Goal: Task Accomplishment & Management: Use online tool/utility

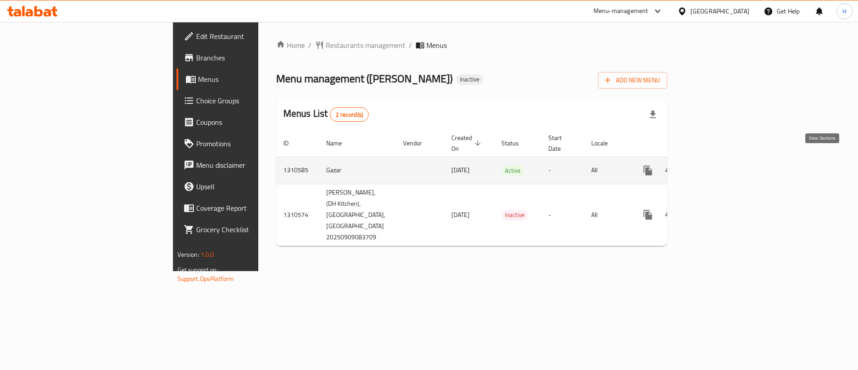
click at [718, 165] on icon "enhanced table" at bounding box center [712, 170] width 11 height 11
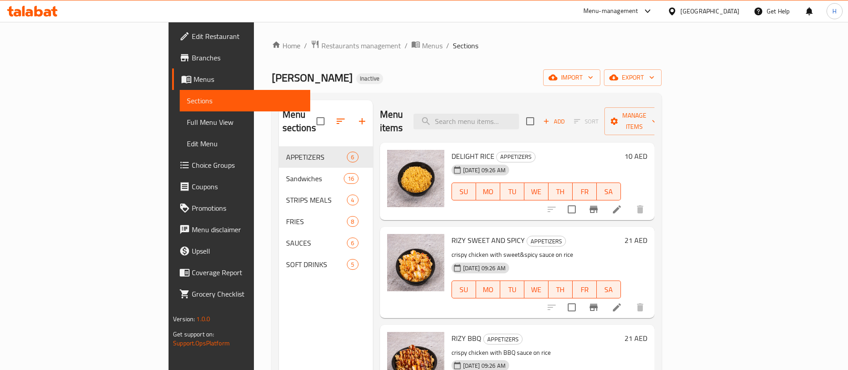
click at [272, 80] on span "Fillio Crisp" at bounding box center [312, 78] width 81 height 20
copy span "Fillio Crisp"
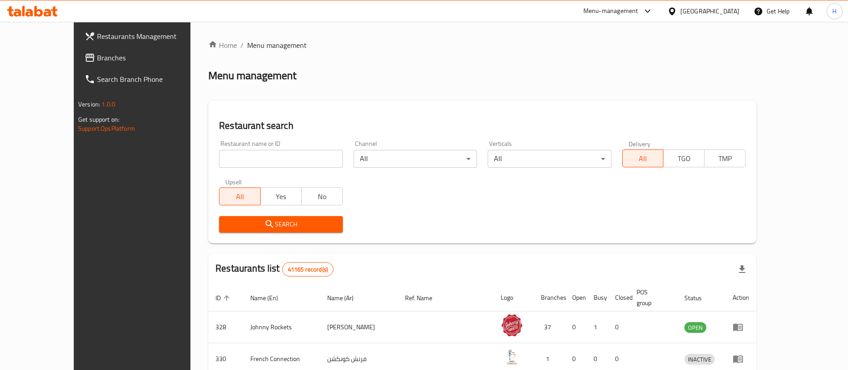
click at [97, 56] on span "Branches" at bounding box center [152, 57] width 111 height 11
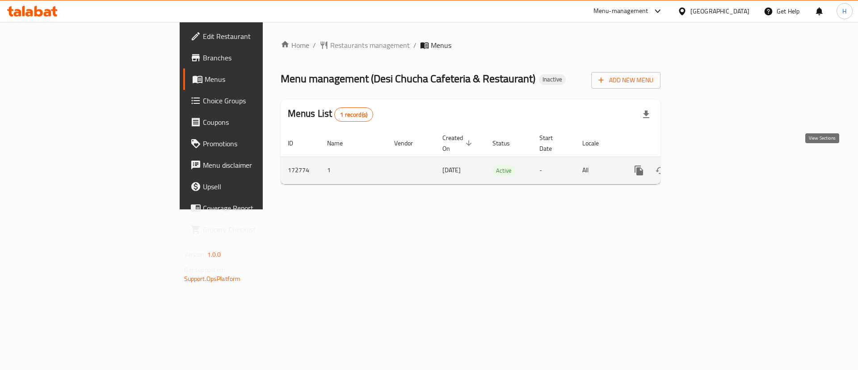
click at [709, 165] on icon "enhanced table" at bounding box center [703, 170] width 11 height 11
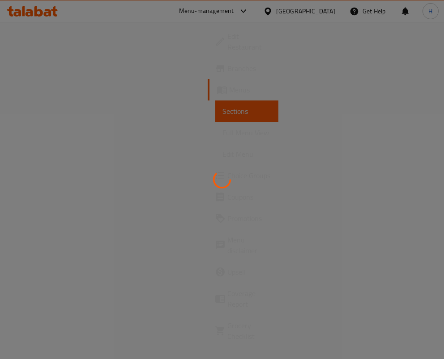
click at [164, 153] on div at bounding box center [222, 179] width 444 height 359
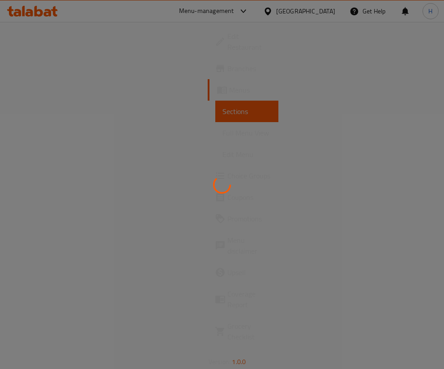
click at [288, 233] on div at bounding box center [222, 184] width 444 height 369
click at [265, 182] on div at bounding box center [222, 184] width 444 height 369
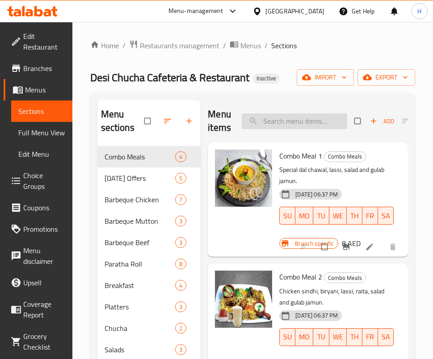
click at [275, 119] on input "search" at bounding box center [295, 122] width 106 height 16
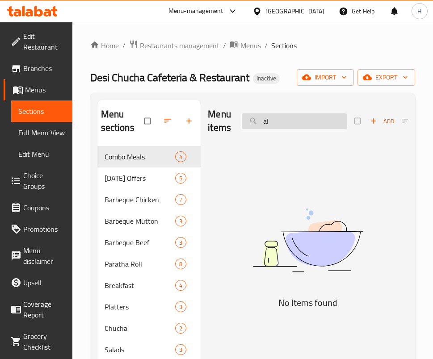
type input "a"
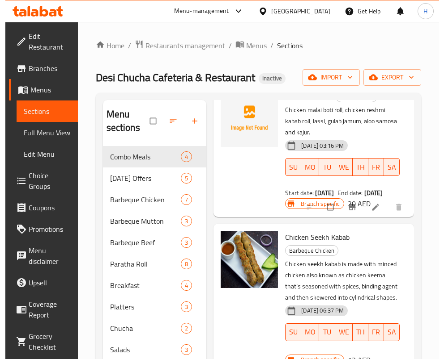
scroll to position [335, 0]
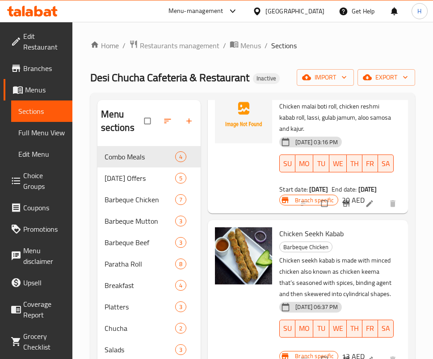
type input "kabab"
click at [41, 106] on span "Sections" at bounding box center [41, 111] width 47 height 11
click at [25, 90] on span "Menus" at bounding box center [45, 90] width 40 height 11
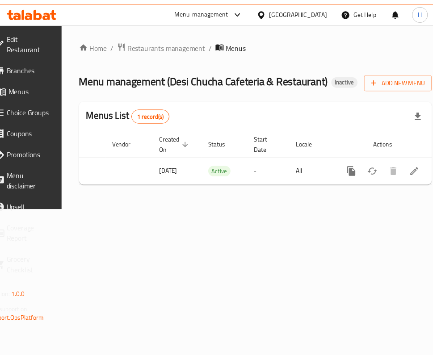
scroll to position [0, 107]
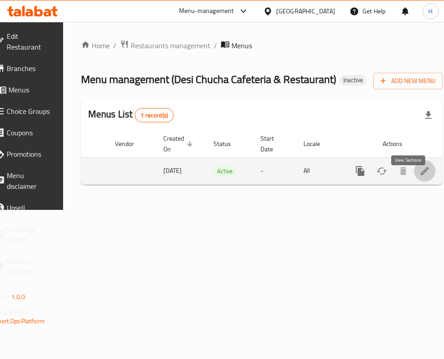
click at [414, 182] on link "enhanced table" at bounding box center [424, 171] width 21 height 21
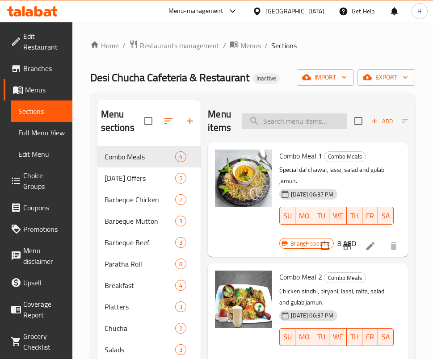
click at [332, 127] on input "search" at bounding box center [295, 122] width 106 height 16
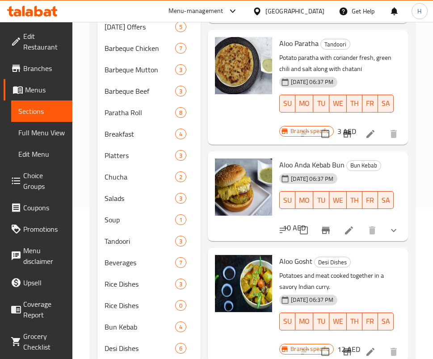
scroll to position [155, 0]
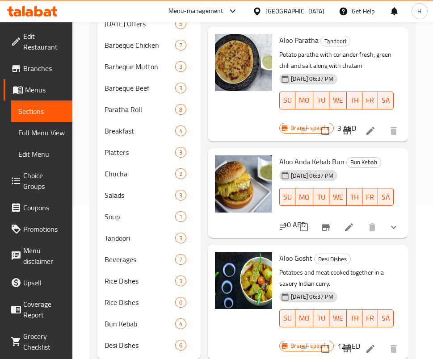
drag, startPoint x: 397, startPoint y: 235, endPoint x: 398, endPoint y: 254, distance: 18.4
click at [398, 254] on div "Menu items aloo Add Sort Manage items [DATE] Combo 5 [DATE] Offers Chicken Sind…" at bounding box center [304, 152] width 207 height 414
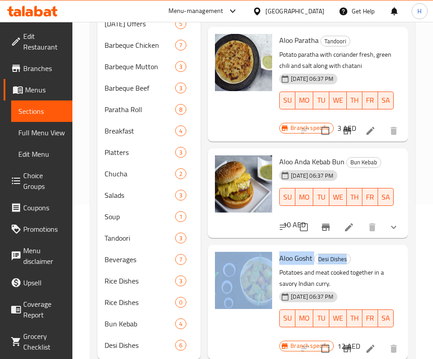
scroll to position [1006, 94]
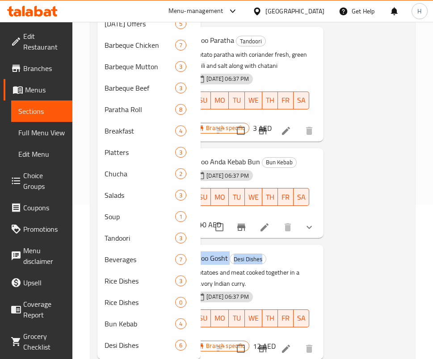
drag, startPoint x: 409, startPoint y: 246, endPoint x: 410, endPoint y: 276, distance: 30.0
click at [407, 288] on div "Menu sections Combo Meals 4 [DATE] Offers 5 Barbeque Chicken 7 Barbeque Mutton …" at bounding box center [252, 152] width 325 height 429
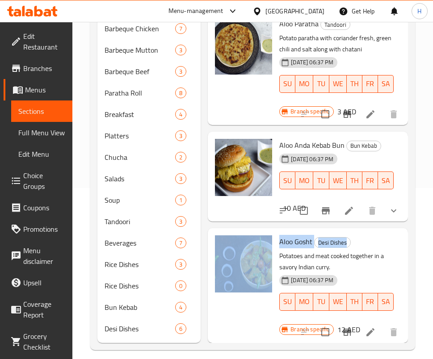
scroll to position [180, 0]
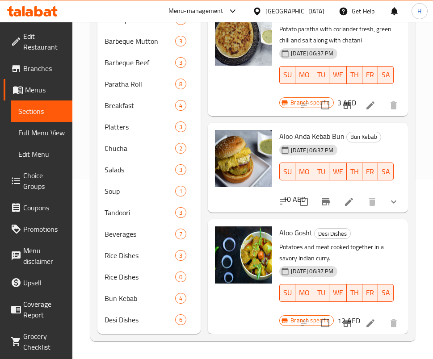
click at [348, 223] on div "Aloo Gosht Desi Dishes Potatoes and meat cooked together in a savory Indian [PE…" at bounding box center [307, 276] width 193 height 107
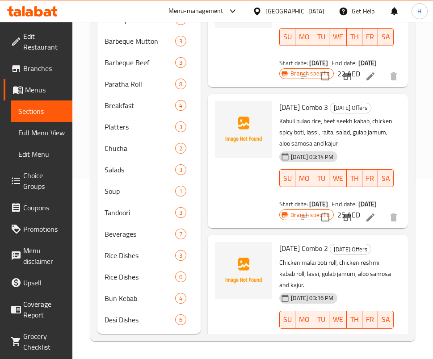
scroll to position [134, 0]
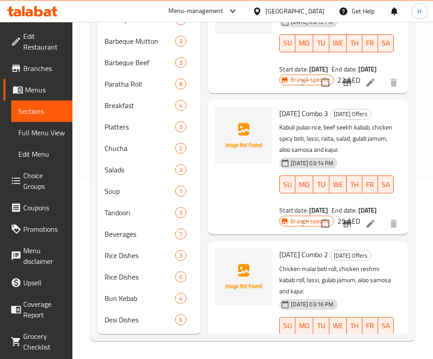
drag, startPoint x: 424, startPoint y: 62, endPoint x: 433, endPoint y: 40, distance: 23.7
click at [431, 41] on div "Home / Restaurants management / Menus / Sections Desi Chucha Cafeteria & Restau…" at bounding box center [252, 101] width 361 height 518
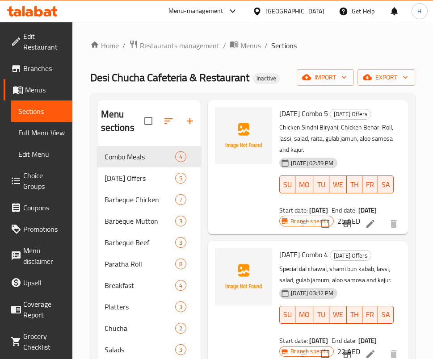
scroll to position [0, 0]
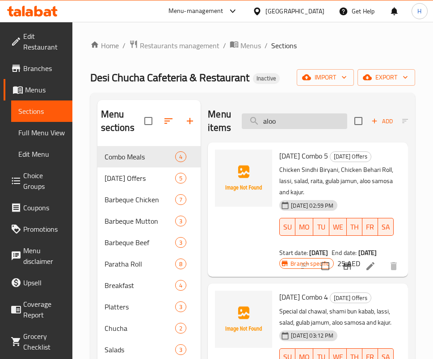
click at [304, 115] on input "aloo" at bounding box center [295, 122] width 106 height 16
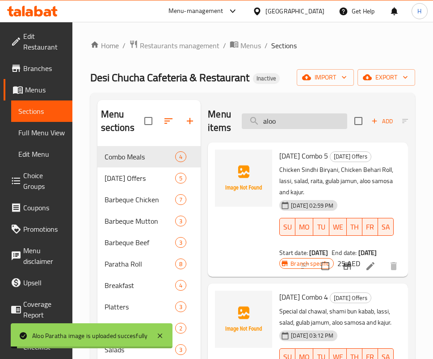
click at [304, 115] on input "aloo" at bounding box center [295, 122] width 106 height 16
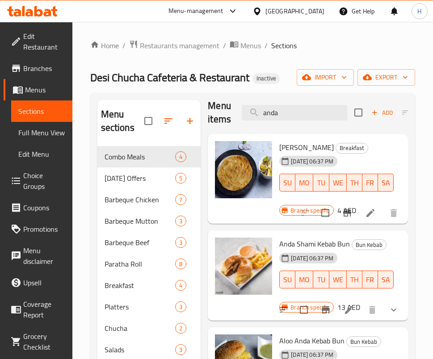
scroll to position [251, 0]
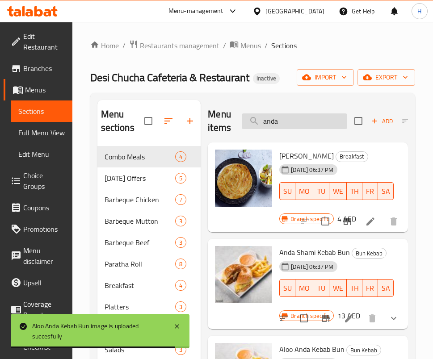
click at [295, 122] on input "anda" at bounding box center [295, 122] width 106 height 16
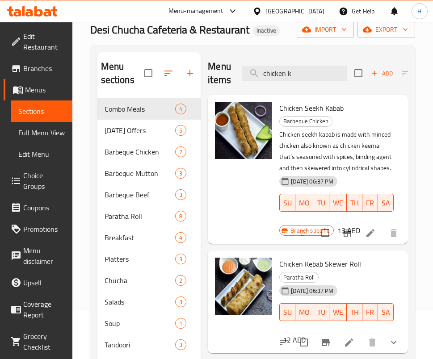
scroll to position [67, 0]
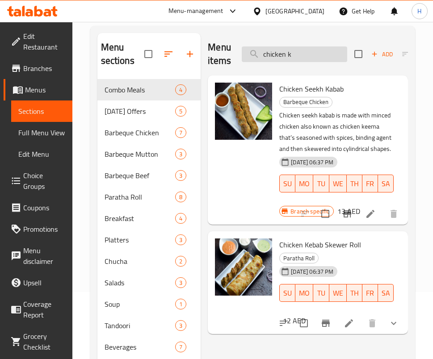
click at [304, 61] on input "chicken k" at bounding box center [295, 55] width 106 height 16
click at [305, 56] on input "chicken k" at bounding box center [295, 55] width 106 height 16
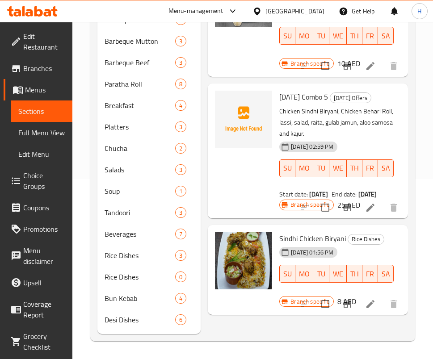
scroll to position [162, 0]
click at [372, 240] on div "Sindhi Chicken Biryani Rice Dishes [DATE] 01:56 PM SU MO TU WE TH FR SA" at bounding box center [337, 264] width 122 height 71
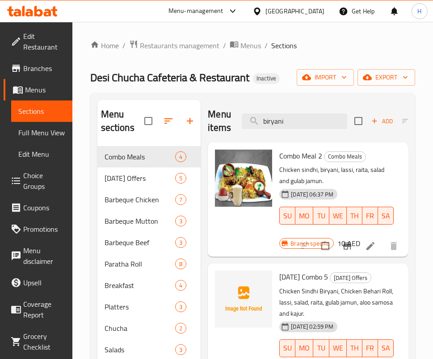
scroll to position [0, 0]
click at [266, 121] on input "biryani" at bounding box center [295, 122] width 106 height 16
click at [266, 120] on input "biryani" at bounding box center [295, 122] width 106 height 16
click at [267, 120] on input "biryani" at bounding box center [295, 122] width 106 height 16
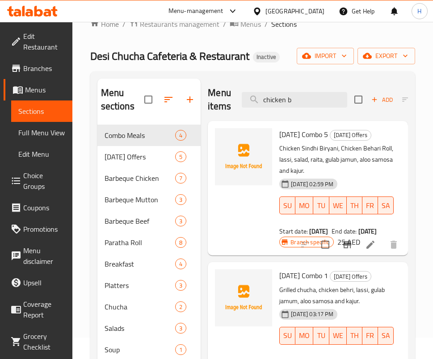
scroll to position [13, 0]
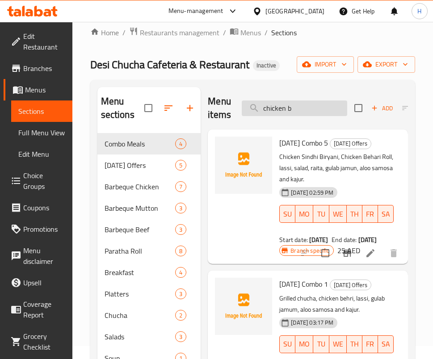
click at [332, 101] on input "chicken b" at bounding box center [295, 109] width 106 height 16
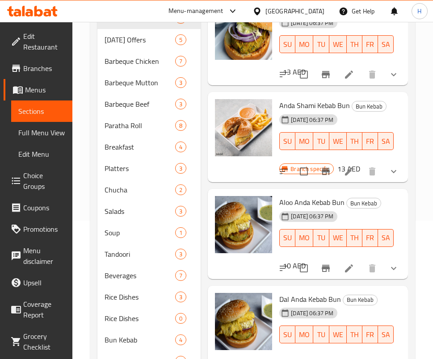
scroll to position [608, 0]
drag, startPoint x: 366, startPoint y: 130, endPoint x: 381, endPoint y: 168, distance: 41.5
click at [366, 193] on div "Aloo Anda Kebab Bun Bun Kebab [DATE] 06:37 PM SU MO TU WE TH FR SA 10 AED" at bounding box center [307, 234] width 193 height 83
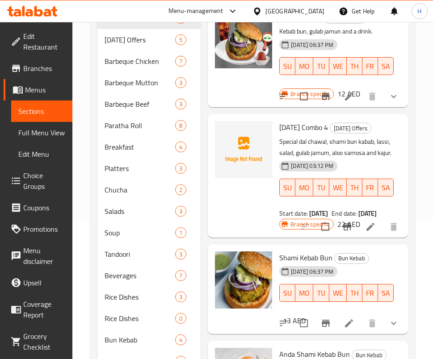
scroll to position [0, 0]
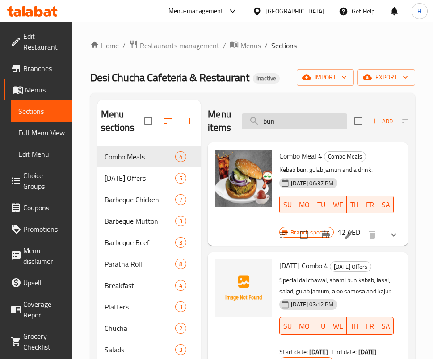
click at [320, 119] on input "bun" at bounding box center [295, 122] width 106 height 16
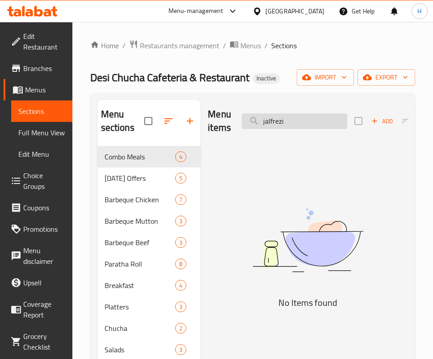
click at [308, 117] on input "jalfrezi" at bounding box center [295, 122] width 106 height 16
click at [340, 226] on img at bounding box center [308, 240] width 200 height 106
click at [286, 117] on input "karahi" at bounding box center [295, 122] width 106 height 16
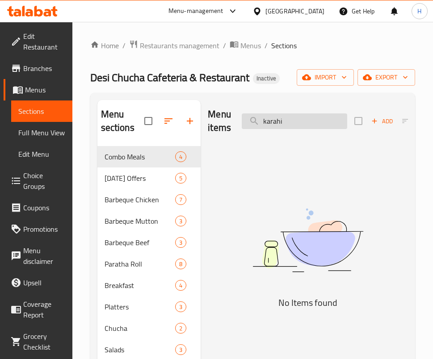
click at [286, 117] on input "karahi" at bounding box center [295, 122] width 106 height 16
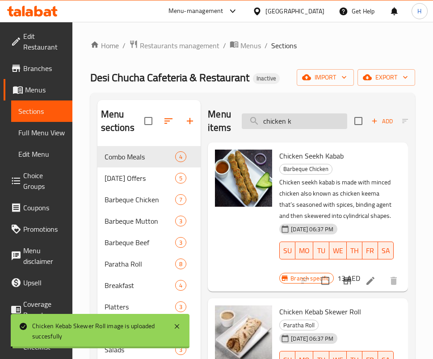
click at [296, 115] on input "chicken k" at bounding box center [295, 122] width 106 height 16
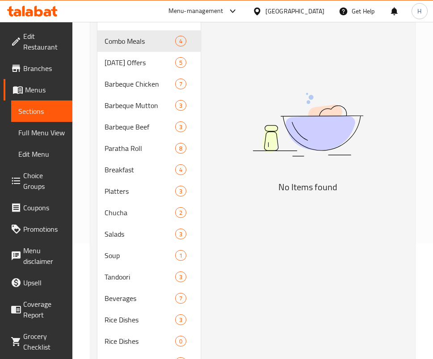
scroll to position [46, 0]
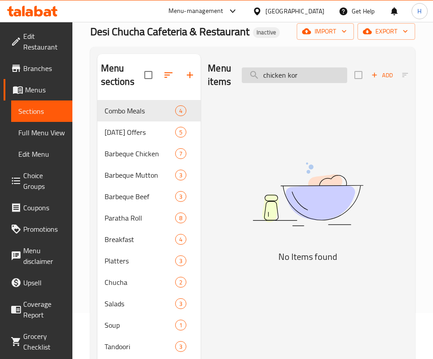
click at [308, 74] on input "chicken kor" at bounding box center [295, 76] width 106 height 16
click at [307, 74] on input "chicken kor" at bounding box center [295, 76] width 106 height 16
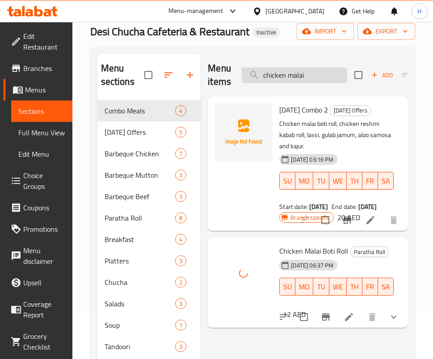
click at [311, 75] on input "chicken malai" at bounding box center [295, 76] width 106 height 16
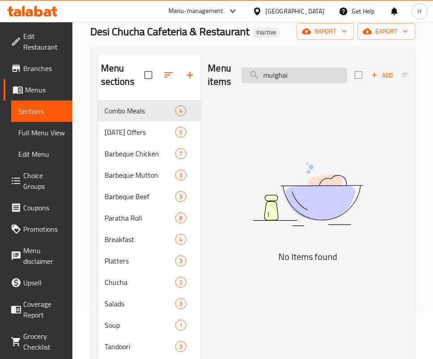
click at [314, 80] on input "mulghai" at bounding box center [295, 76] width 106 height 16
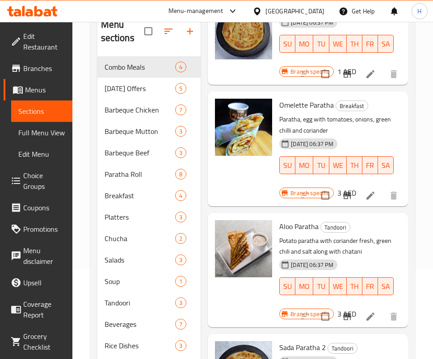
scroll to position [180, 0]
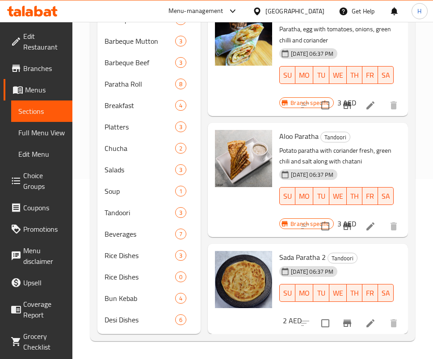
click at [326, 248] on div "[PERSON_NAME] Paratha 2 Tandoori [DATE] 06:37 PM SU MO TU WE TH FR SA 2 AED" at bounding box center [307, 289] width 193 height 83
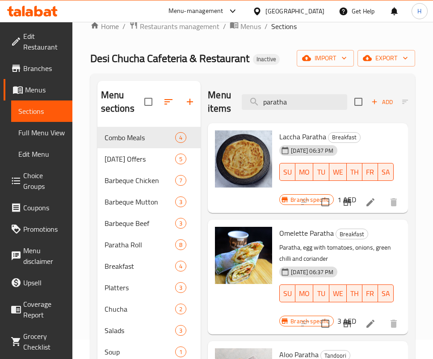
scroll to position [0, 0]
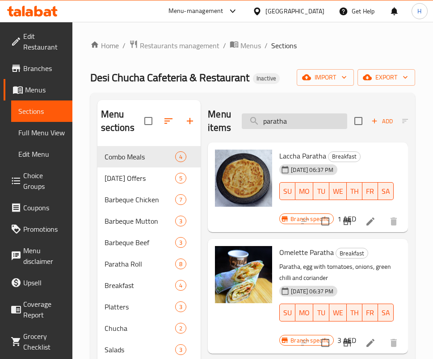
click at [300, 114] on input "paratha" at bounding box center [295, 122] width 106 height 16
click at [301, 114] on input "paratha" at bounding box center [295, 122] width 106 height 16
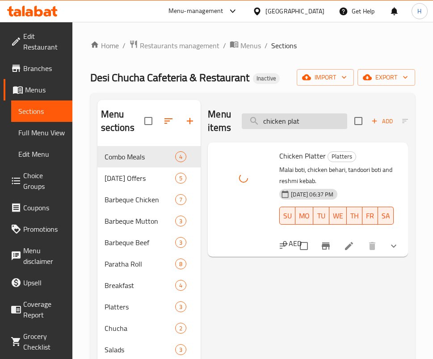
click at [299, 120] on input "chicken plat" at bounding box center [295, 122] width 106 height 16
click at [300, 120] on input "chicken plat" at bounding box center [295, 122] width 106 height 16
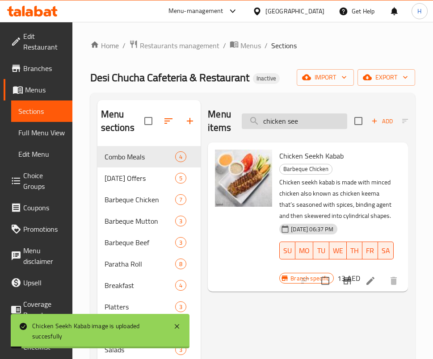
click at [312, 119] on input "chicken see" at bounding box center [295, 122] width 106 height 16
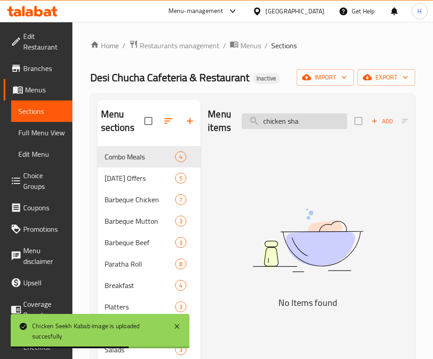
click at [315, 123] on input "chicken sha" at bounding box center [295, 122] width 106 height 16
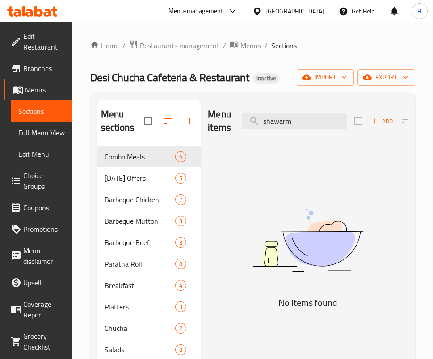
drag, startPoint x: 299, startPoint y: 214, endPoint x: 294, endPoint y: 148, distance: 66.4
click at [299, 214] on img at bounding box center [308, 240] width 200 height 106
click at [301, 127] on input "shawarm" at bounding box center [295, 122] width 106 height 16
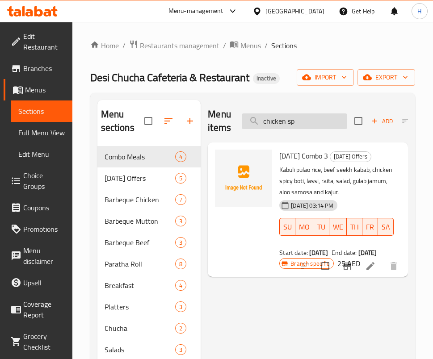
click at [301, 126] on input "chicken sp" at bounding box center [295, 122] width 106 height 16
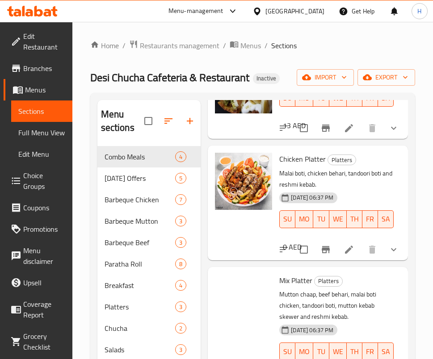
scroll to position [1680, 0]
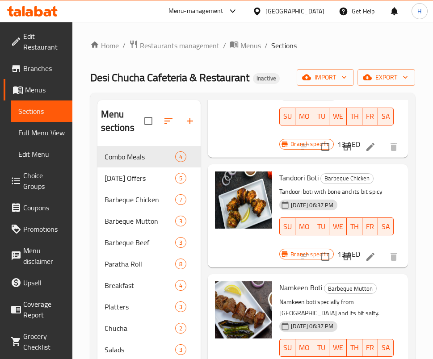
scroll to position [0, 0]
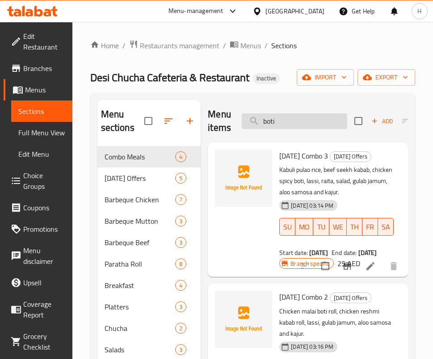
click at [307, 126] on input "boti" at bounding box center [295, 122] width 106 height 16
click at [306, 126] on input "boti" at bounding box center [295, 122] width 106 height 16
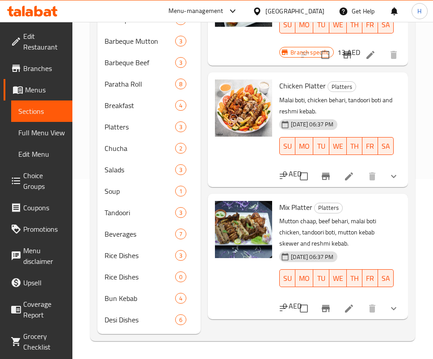
scroll to position [74, 0]
click at [347, 225] on div "Mix Platter Platters Mutton chaap, beef [PERSON_NAME], malai boti chicken, tand…" at bounding box center [308, 257] width 200 height 126
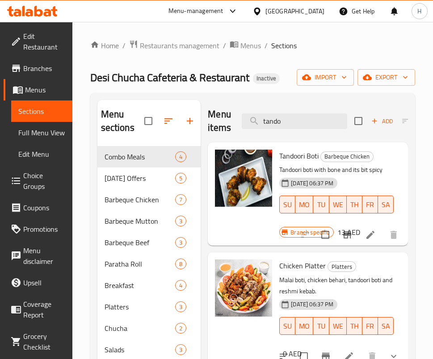
scroll to position [0, 0]
click at [311, 125] on input "tando" at bounding box center [295, 122] width 106 height 16
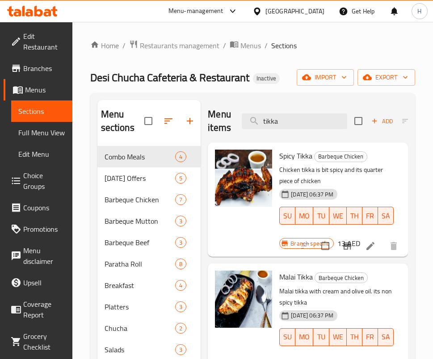
type input "tikka"
click at [372, 191] on div "[DATE] 06:37 PM SU MO TU WE TH FR SA" at bounding box center [337, 210] width 122 height 48
click at [306, 85] on button "import" at bounding box center [325, 77] width 57 height 17
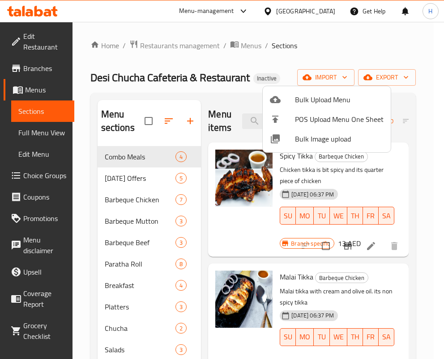
drag, startPoint x: 306, startPoint y: 85, endPoint x: 299, endPoint y: 118, distance: 33.9
click at [299, 118] on span "POS Upload Menu One Sheet" at bounding box center [339, 119] width 89 height 11
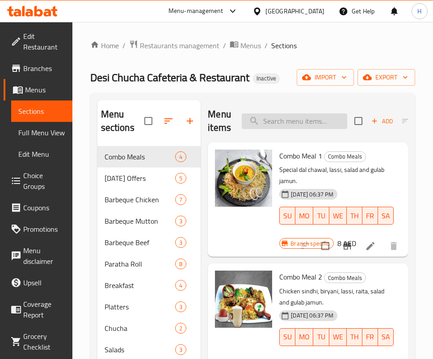
click at [303, 123] on input "search" at bounding box center [295, 122] width 106 height 16
type input "w"
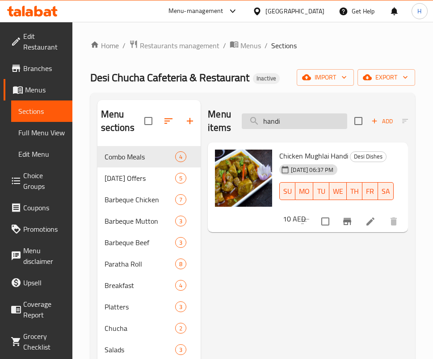
click at [320, 129] on input "handi" at bounding box center [295, 122] width 106 height 16
drag, startPoint x: 300, startPoint y: 310, endPoint x: 288, endPoint y: 313, distance: 13.2
click at [301, 310] on div "Menu items handi Add Sort Manage items Chicken Mughlai Handi Desi Dishes [DATE]…" at bounding box center [304, 307] width 207 height 414
click at [282, 285] on div "Menu items handi Add Sort Manage items Chicken Mughlai Handi Desi Dishes [DATE]…" at bounding box center [304, 307] width 207 height 414
click at [302, 114] on input "handi" at bounding box center [295, 122] width 106 height 16
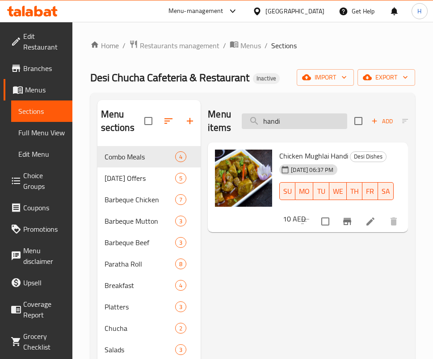
click at [302, 114] on input "handi" at bounding box center [295, 122] width 106 height 16
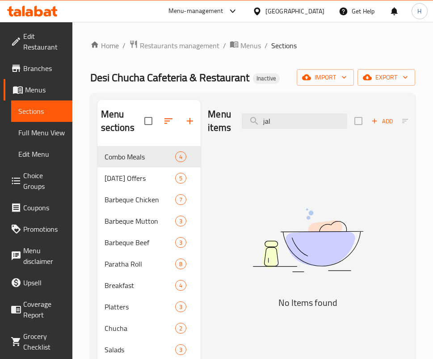
click at [246, 254] on img at bounding box center [308, 240] width 200 height 106
click at [277, 125] on input "jal" at bounding box center [295, 122] width 106 height 16
type input "f"
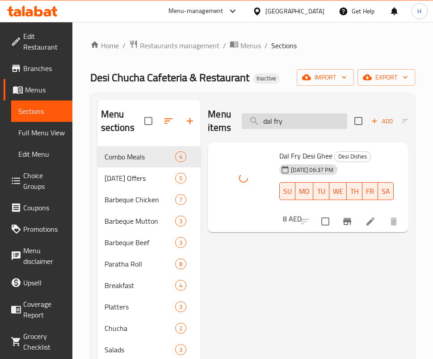
click at [293, 124] on input "dal fry" at bounding box center [295, 122] width 106 height 16
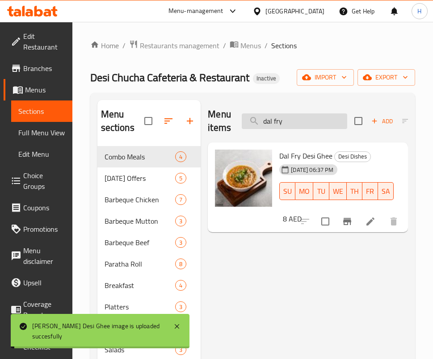
click at [293, 124] on input "dal fry" at bounding box center [295, 122] width 106 height 16
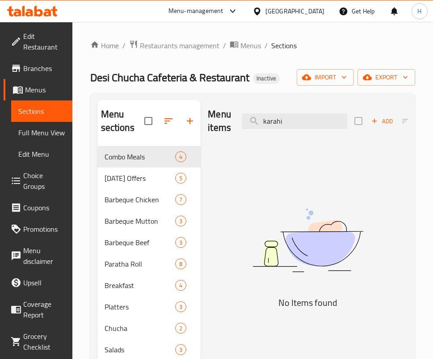
click at [251, 225] on img at bounding box center [308, 240] width 200 height 106
click at [308, 126] on input "karahi" at bounding box center [295, 122] width 106 height 16
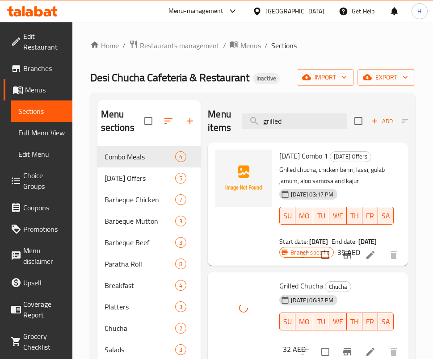
click at [327, 109] on div "Menu items grilled Add Sort Manage items" at bounding box center [308, 121] width 200 height 42
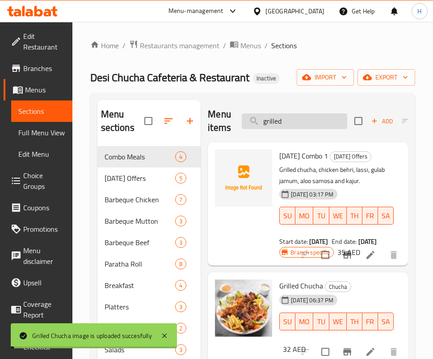
click at [286, 120] on input "grilled" at bounding box center [295, 122] width 106 height 16
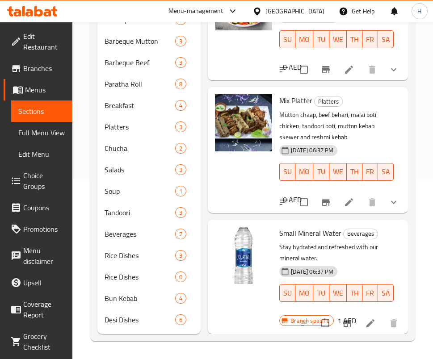
scroll to position [834, 0]
click at [296, 224] on div "Small Mineral Water Beverages Stay hydrated and refreshed with our mineral wate…" at bounding box center [307, 277] width 193 height 107
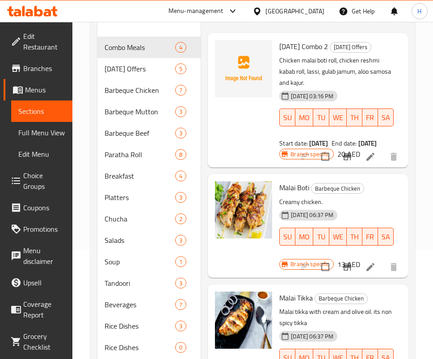
scroll to position [0, 0]
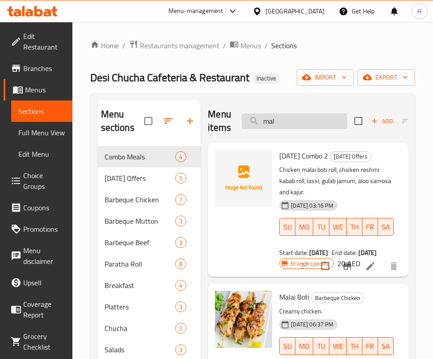
click at [303, 125] on input "mal" at bounding box center [295, 122] width 106 height 16
click at [302, 125] on input "mal" at bounding box center [295, 122] width 106 height 16
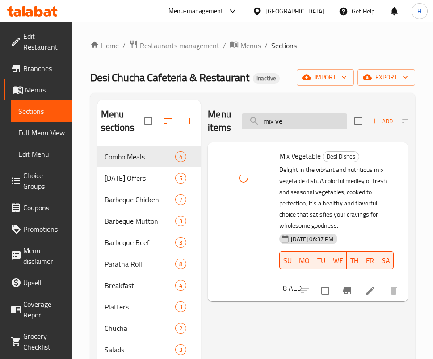
click at [316, 118] on input "mix ve" at bounding box center [295, 122] width 106 height 16
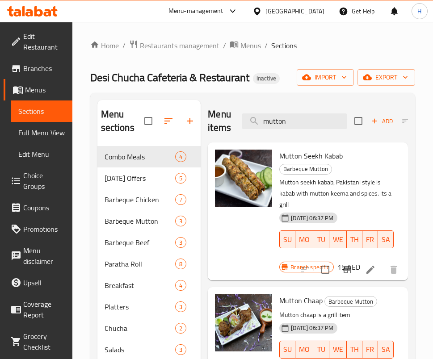
click at [299, 129] on div "Menu items mutton Add Sort Manage items" at bounding box center [308, 121] width 200 height 42
click at [302, 126] on input "mutton" at bounding box center [295, 122] width 106 height 16
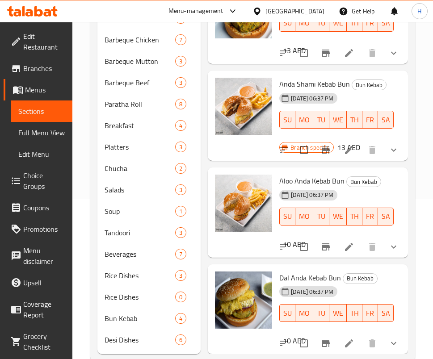
scroll to position [608, 0]
click at [329, 268] on div "Dal Anda Kebab Bun Bun Kebab 17-01-2021 06:37 PM SU MO TU WE TH FR SA 10 AED" at bounding box center [307, 309] width 193 height 83
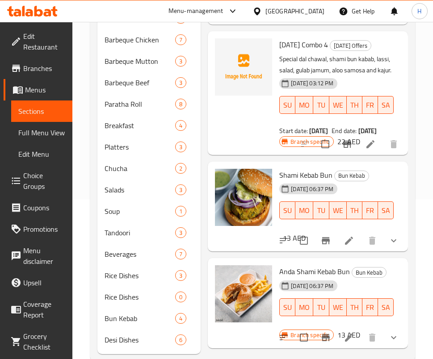
scroll to position [46, 0]
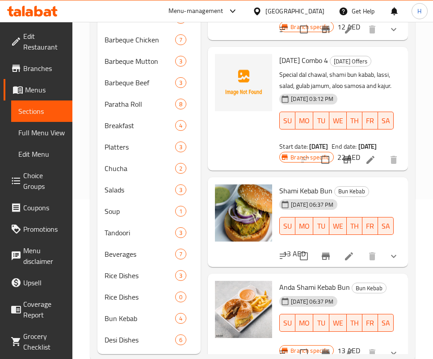
drag, startPoint x: 423, startPoint y: 149, endPoint x: 425, endPoint y: 100, distance: 49.2
click at [425, 100] on div "Home / Restaurants management / Menus / Sections Desi Chucha Cafeteria & Restau…" at bounding box center [252, 121] width 361 height 518
click at [333, 92] on p "Special dal chawal, shami bun kabab, lassi, salad, gulab jamum, aloo samosa and…" at bounding box center [336, 80] width 114 height 22
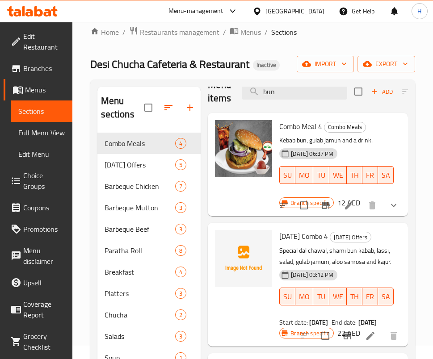
scroll to position [0, 0]
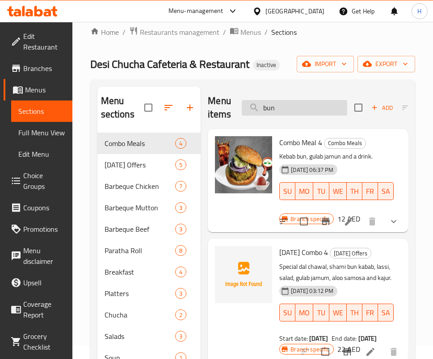
click at [324, 108] on input "bun" at bounding box center [295, 108] width 106 height 16
click at [323, 108] on input "bun" at bounding box center [295, 108] width 106 height 16
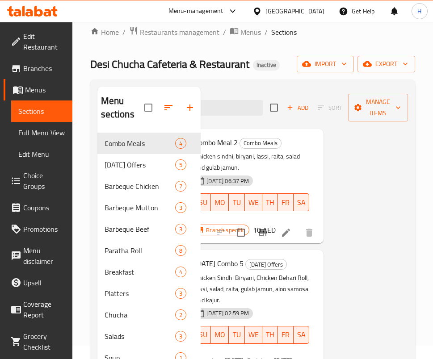
scroll to position [162, 94]
drag, startPoint x: 394, startPoint y: 228, endPoint x: 394, endPoint y: 254, distance: 25.9
click at [394, 254] on div "Menu items biryani Add Sort Manage items Combo Meal 2 Combo Meals Chicken sindh…" at bounding box center [304, 294] width 207 height 414
click at [285, 273] on p "Chicken Sindhi Biryani, Chicken Behari Roll, lassi, salad, raita, gulab jamun, …" at bounding box center [252, 290] width 114 height 34
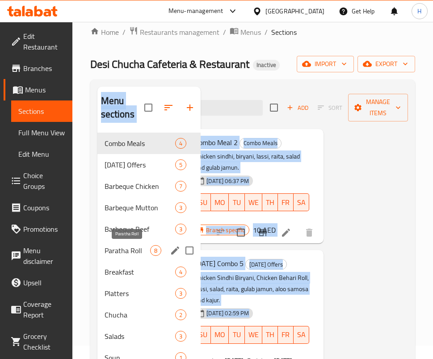
drag, startPoint x: 164, startPoint y: 250, endPoint x: 132, endPoint y: 248, distance: 31.4
click at [131, 248] on div "Menu sections Combo Meals 4 Ramadan Offers 5 Barbeque Chicken 7 Barbeque Mutton…" at bounding box center [252, 294] width 311 height 414
click at [231, 273] on p "Chicken Sindhi Biryani, Chicken Behari Roll, lassi, salad, raita, gulab jamun, …" at bounding box center [252, 290] width 114 height 34
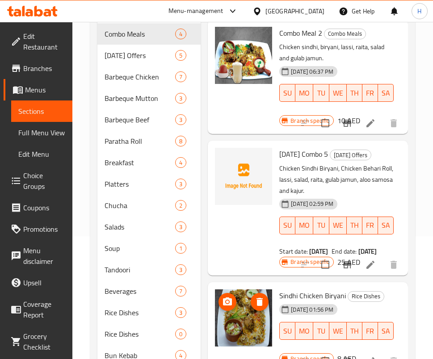
scroll to position [180, 0]
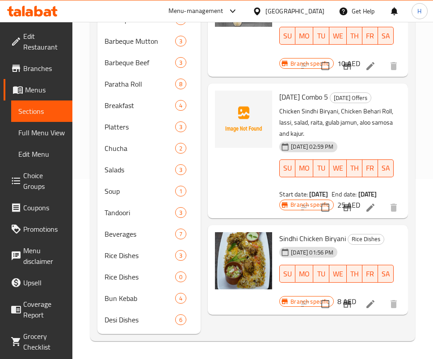
click at [345, 245] on h6 "Sindhi Chicken Biryani Rice Dishes" at bounding box center [336, 239] width 114 height 13
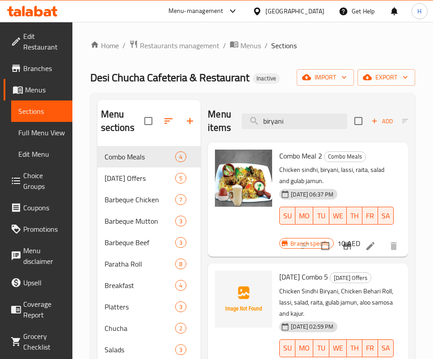
scroll to position [0, 0]
click at [308, 123] on input "biryani" at bounding box center [295, 122] width 106 height 16
click at [307, 123] on input "biryani" at bounding box center [295, 122] width 106 height 16
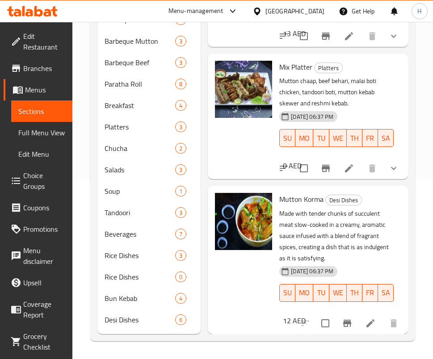
scroll to position [335, 0]
click at [306, 315] on div "12 AED" at bounding box center [292, 321] width 26 height 13
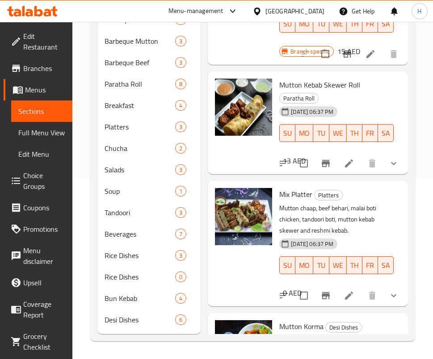
scroll to position [0, 0]
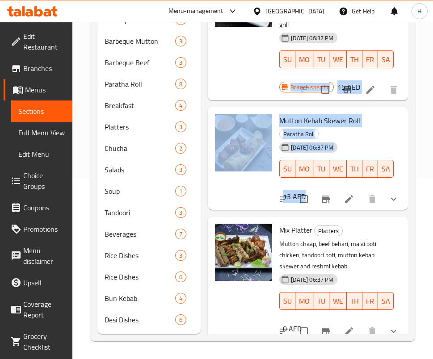
drag, startPoint x: 428, startPoint y: 162, endPoint x: 436, endPoint y: 126, distance: 36.9
click at [430, 123] on div "Home / Restaurants management / Menus / Sections Desi Chucha Cafeteria & Restau…" at bounding box center [252, 101] width 361 height 518
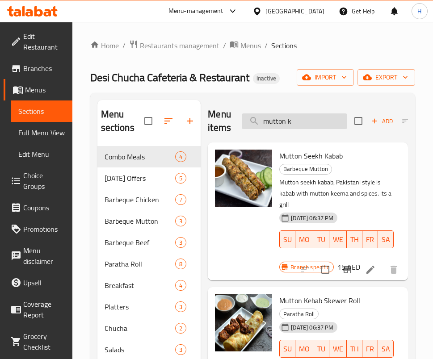
click at [303, 119] on input "mutton k" at bounding box center [295, 122] width 106 height 16
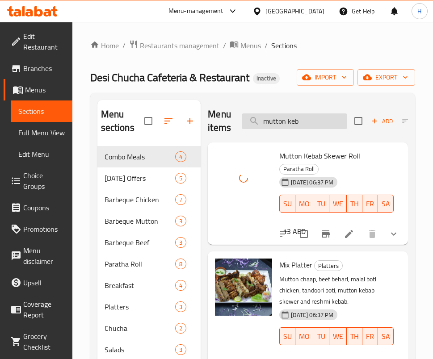
click at [289, 124] on input "mutton keb" at bounding box center [295, 122] width 106 height 16
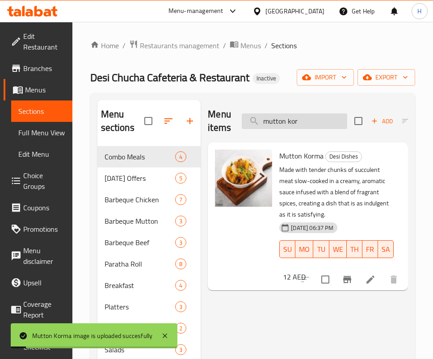
click at [288, 116] on input "mutton kor" at bounding box center [295, 122] width 106 height 16
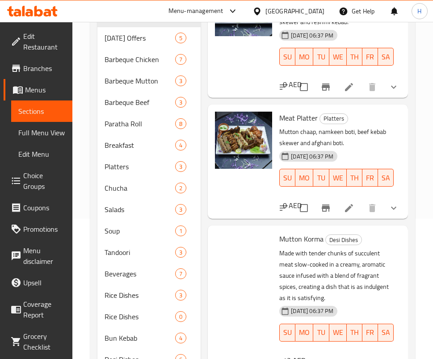
scroll to position [142, 0]
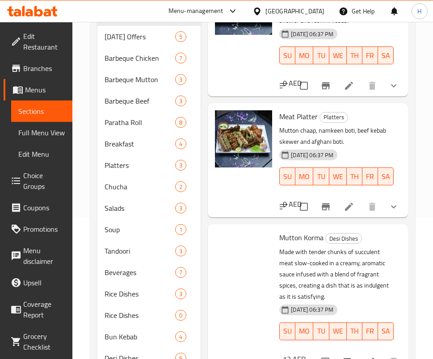
drag, startPoint x: 409, startPoint y: 223, endPoint x: 409, endPoint y: 244, distance: 21.0
click at [408, 271] on div "Menu sections Combo Meals 4 Ramadan Offers 5 Barbeque Chicken 7 Barbeque Mutton…" at bounding box center [252, 165] width 325 height 429
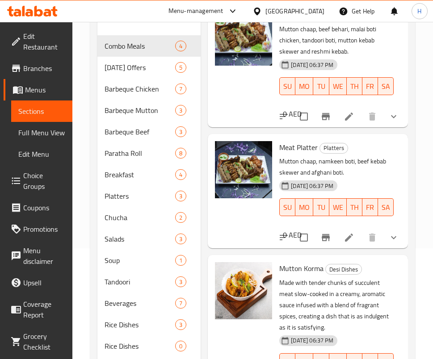
scroll to position [0, 0]
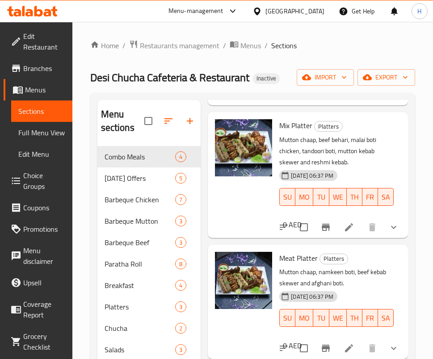
click at [341, 252] on h6 "Meat Platter Platters" at bounding box center [336, 258] width 114 height 13
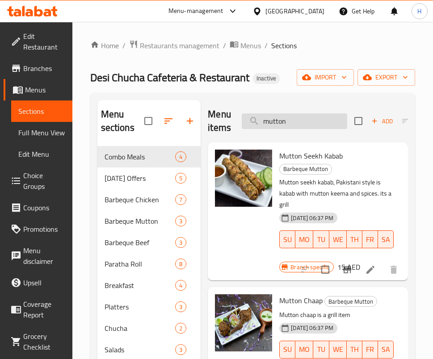
click at [287, 116] on input "mutton" at bounding box center [295, 122] width 106 height 16
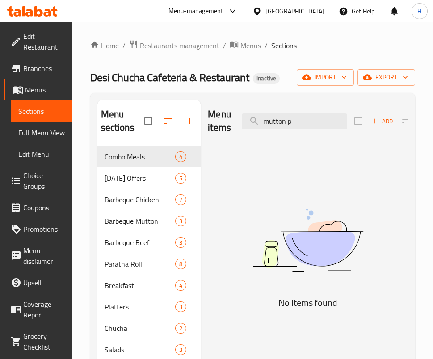
click at [343, 220] on img at bounding box center [308, 240] width 200 height 106
click at [303, 110] on div "Menu items mutton p Add Sort Manage items" at bounding box center [308, 121] width 200 height 42
click at [301, 119] on input "mutton p" at bounding box center [295, 122] width 106 height 16
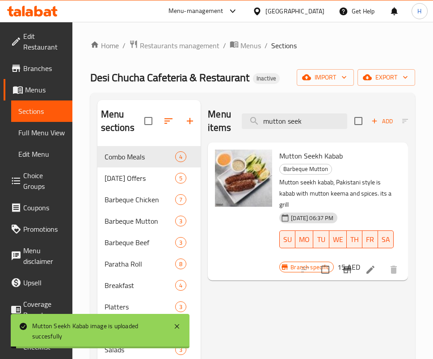
click at [314, 111] on div "Menu items mutton seek Add Sort Manage items" at bounding box center [308, 121] width 200 height 42
click at [314, 110] on div "Menu items mutton seek Add Sort Manage items" at bounding box center [308, 121] width 200 height 42
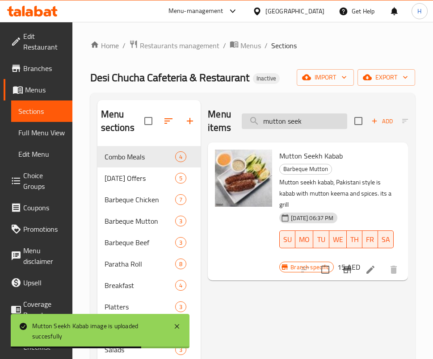
click at [309, 121] on input "mutton seek" at bounding box center [295, 122] width 106 height 16
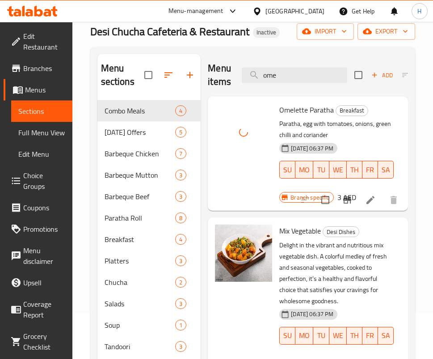
scroll to position [67, 0]
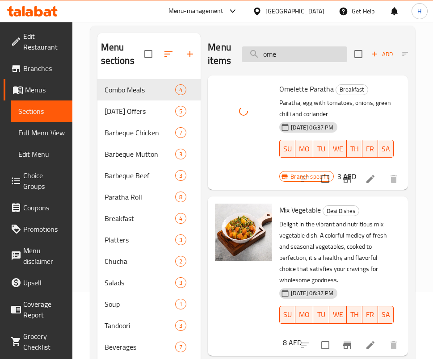
click at [300, 53] on input "ome" at bounding box center [295, 55] width 106 height 16
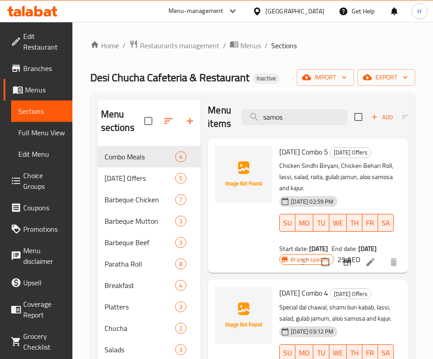
scroll to position [0, 0]
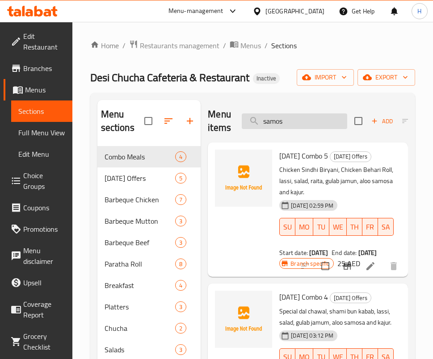
click at [305, 127] on input "samos" at bounding box center [295, 122] width 106 height 16
click at [280, 121] on input "samos" at bounding box center [295, 122] width 106 height 16
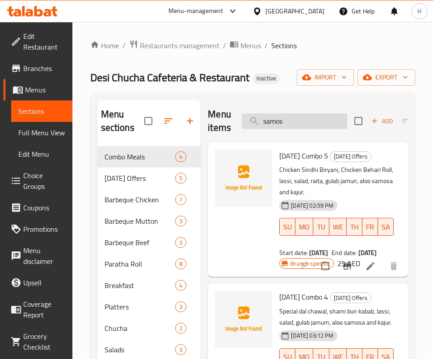
click at [280, 121] on input "samos" at bounding box center [295, 122] width 106 height 16
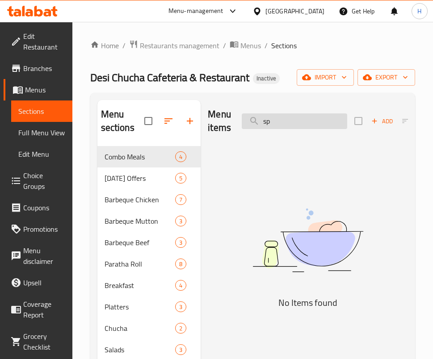
type input "s"
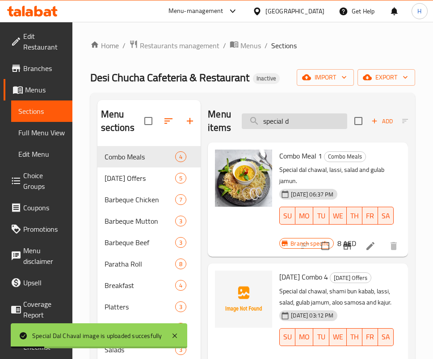
click at [309, 118] on input "special d" at bounding box center [295, 122] width 106 height 16
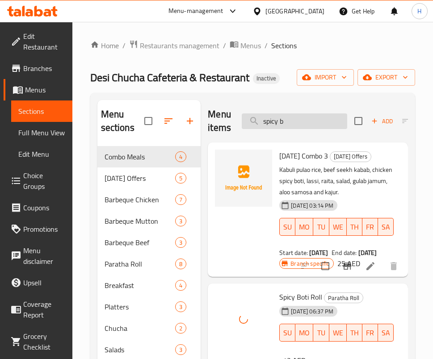
click at [314, 121] on input "spicy b" at bounding box center [295, 122] width 106 height 16
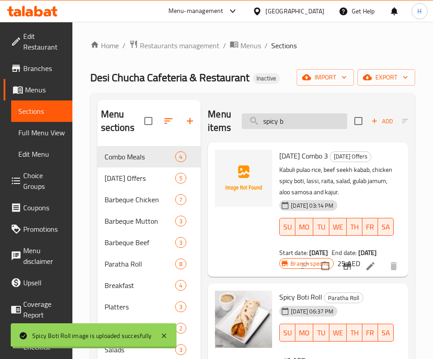
click at [314, 121] on input "spicy b" at bounding box center [295, 122] width 106 height 16
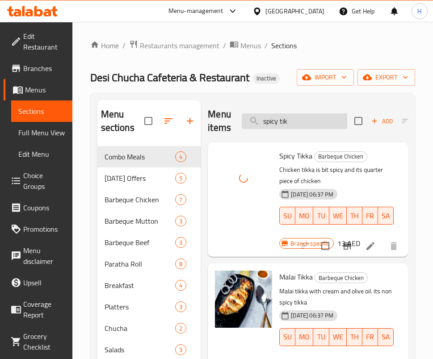
click at [308, 121] on input "spicy tik" at bounding box center [295, 122] width 106 height 16
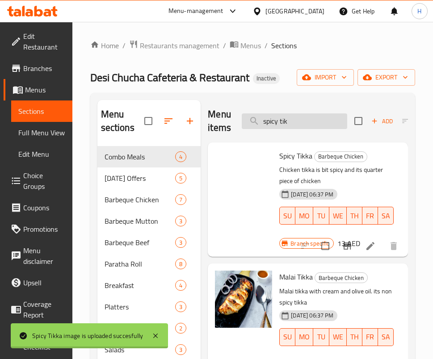
click at [308, 121] on input "spicy tik" at bounding box center [295, 122] width 106 height 16
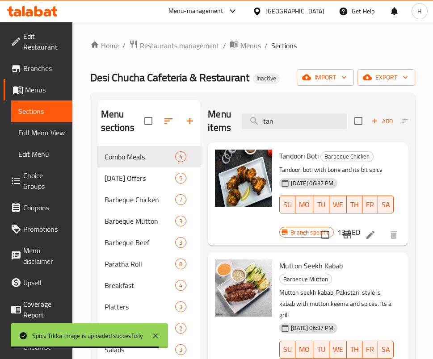
type input "tan"
